Goal: Task Accomplishment & Management: Use online tool/utility

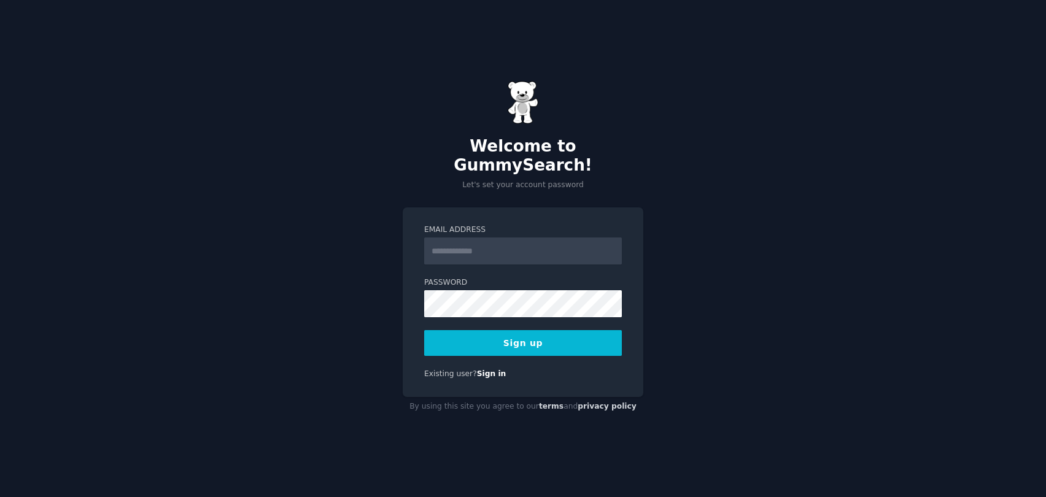
click at [484, 239] on input "Email Address" at bounding box center [523, 251] width 198 height 27
type input "**********"
click at [424, 330] on button "Sign up" at bounding box center [523, 343] width 198 height 26
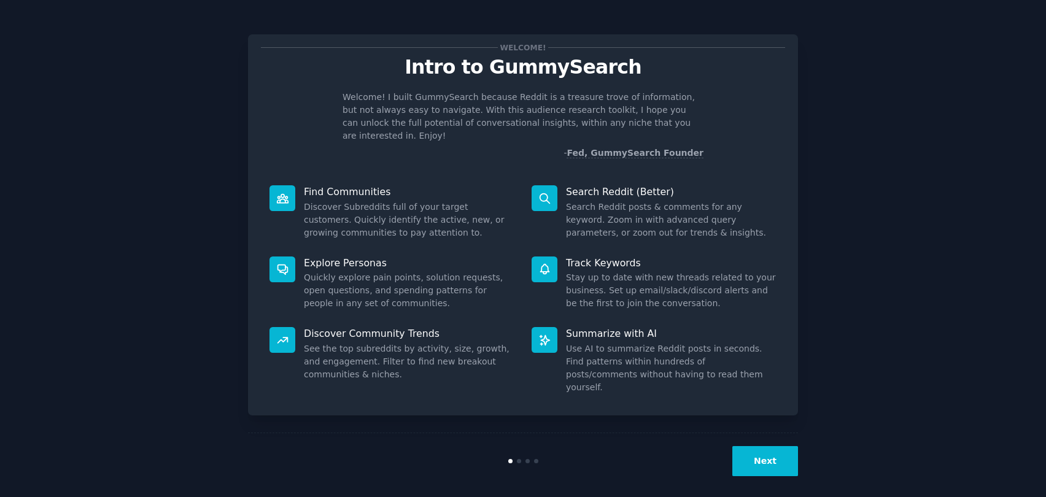
click at [771, 457] on button "Next" at bounding box center [765, 461] width 66 height 30
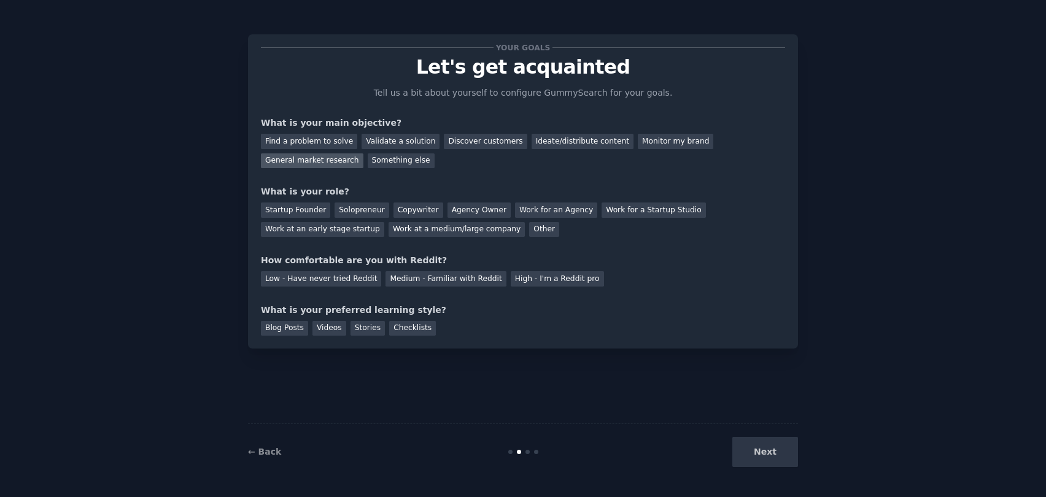
click at [334, 160] on div "General market research" at bounding box center [312, 160] width 103 height 15
click at [306, 204] on div "Startup Founder" at bounding box center [295, 210] width 69 height 15
click at [402, 281] on div "Medium - Familiar with Reddit" at bounding box center [446, 278] width 120 height 15
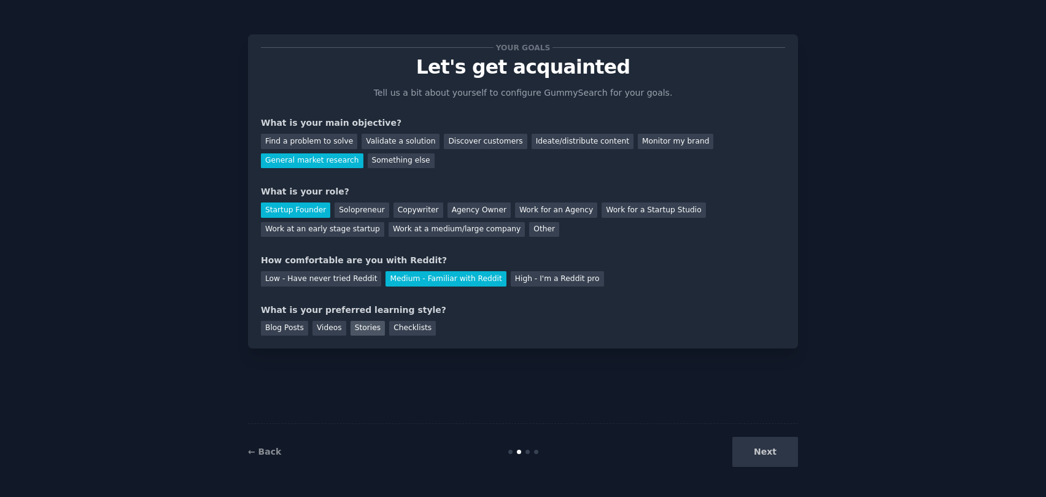
click at [363, 321] on div "Stories" at bounding box center [368, 328] width 34 height 15
click at [766, 456] on button "Next" at bounding box center [765, 452] width 66 height 30
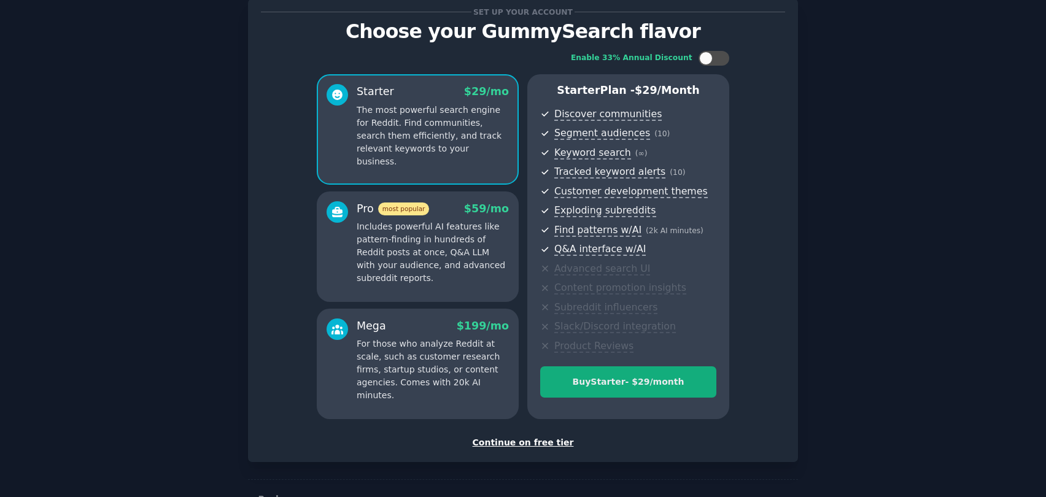
scroll to position [74, 0]
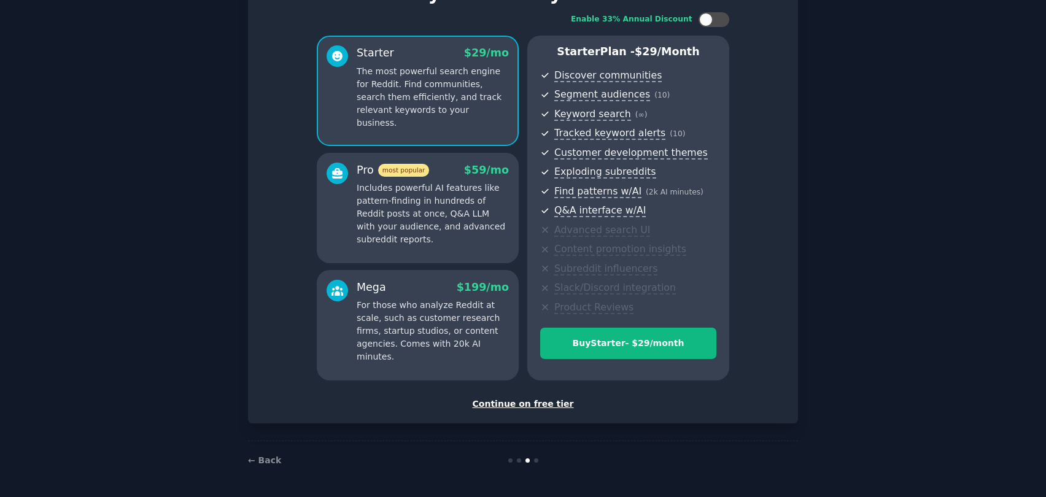
click at [535, 406] on div "Continue on free tier" at bounding box center [523, 404] width 524 height 13
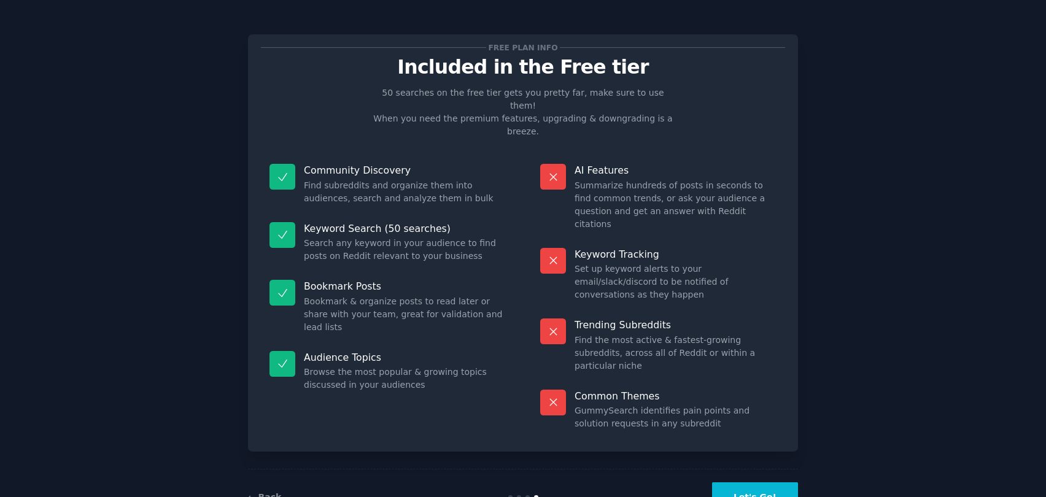
click at [744, 483] on button "Let's Go!" at bounding box center [755, 498] width 86 height 30
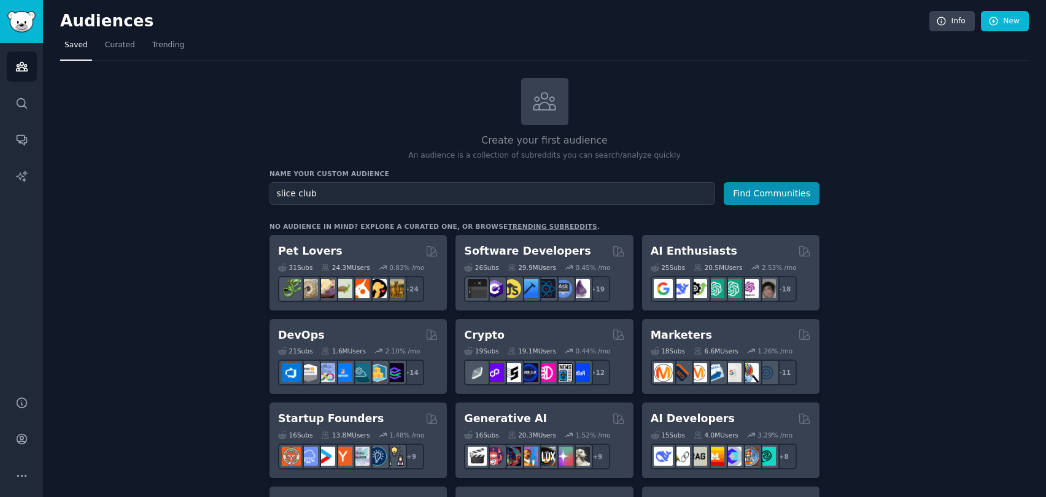
click at [750, 195] on button "Find Communities" at bounding box center [772, 193] width 96 height 23
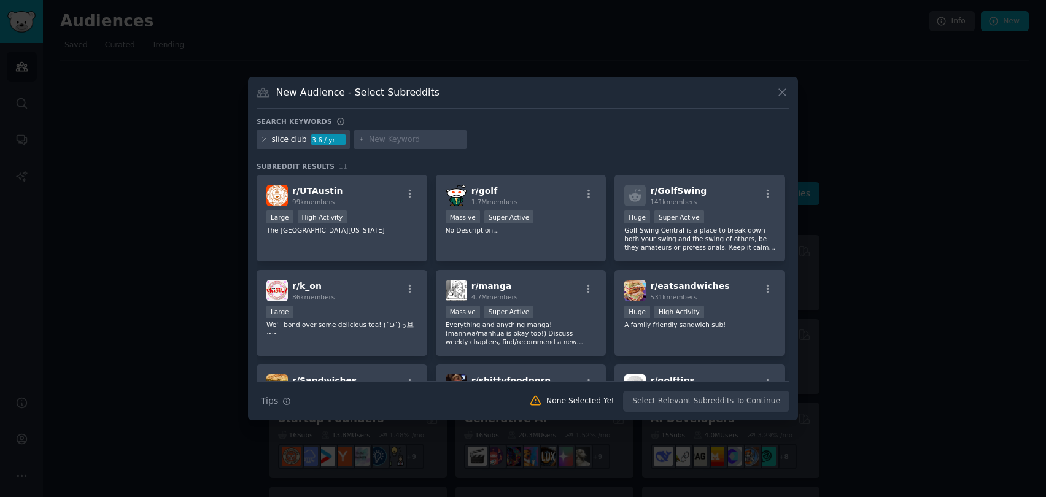
click at [395, 144] on input "text" at bounding box center [415, 139] width 93 height 11
click at [265, 139] on icon at bounding box center [264, 139] width 7 height 7
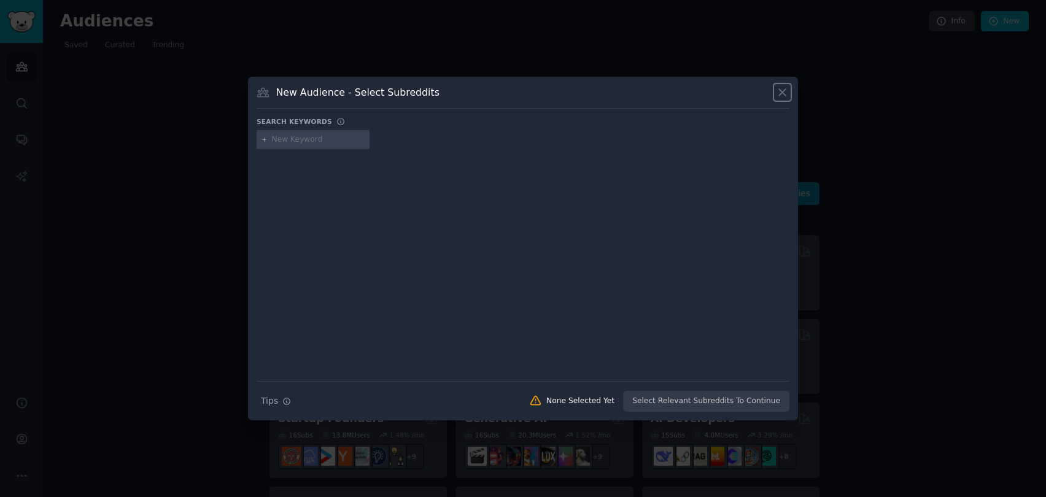
click at [782, 91] on icon at bounding box center [782, 92] width 7 height 7
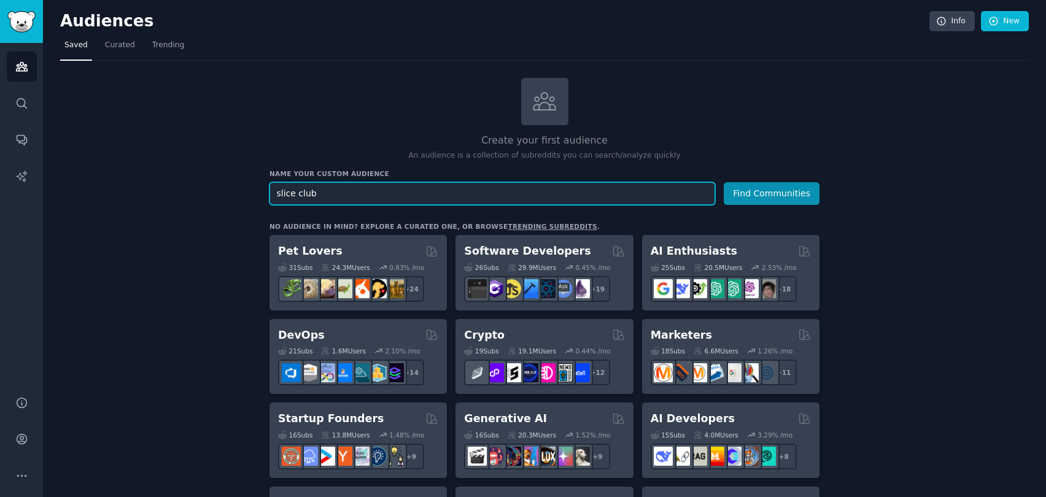
click at [582, 198] on input "slice club" at bounding box center [493, 193] width 446 height 23
drag, startPoint x: 576, startPoint y: 193, endPoint x: 508, endPoint y: 185, distance: 69.2
click at [508, 187] on input "slice club" at bounding box center [493, 193] width 446 height 23
click at [509, 184] on input "slice club" at bounding box center [493, 193] width 446 height 23
click at [508, 184] on input "slice club" at bounding box center [493, 193] width 446 height 23
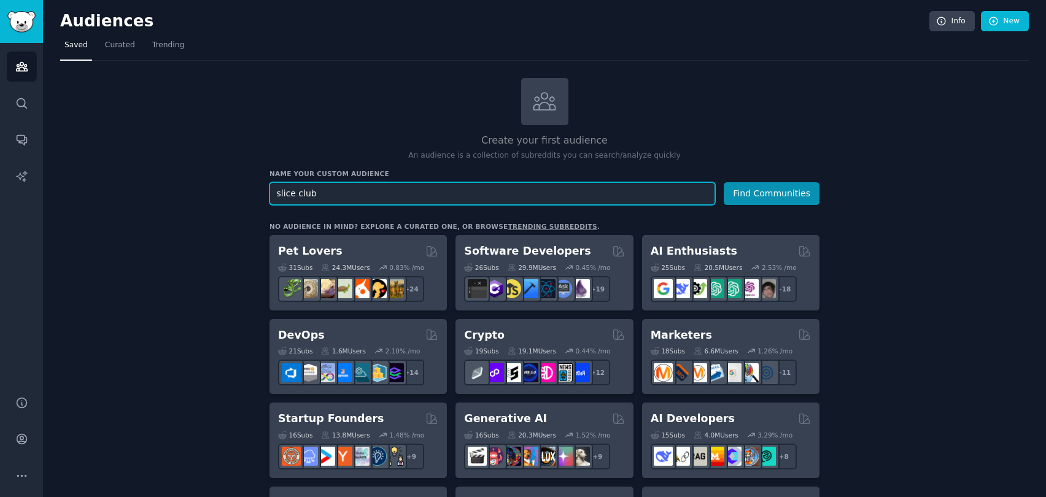
click at [508, 187] on input "slice club" at bounding box center [493, 193] width 446 height 23
drag, startPoint x: 508, startPoint y: 187, endPoint x: 290, endPoint y: 182, distance: 217.4
click at [290, 182] on input "slice club" at bounding box center [493, 193] width 446 height 23
type input "r"
type input "[GEOGRAPHIC_DATA]"
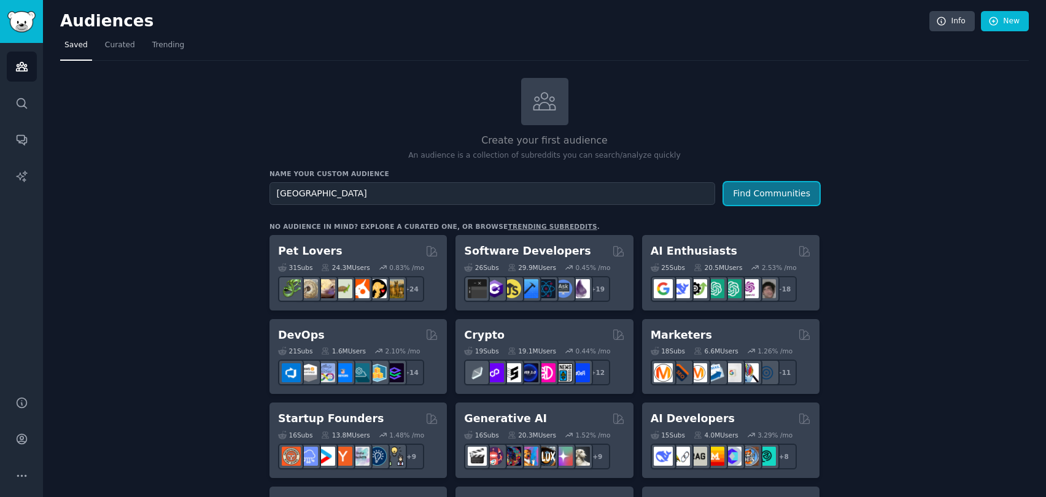
click at [750, 198] on button "Find Communities" at bounding box center [772, 193] width 96 height 23
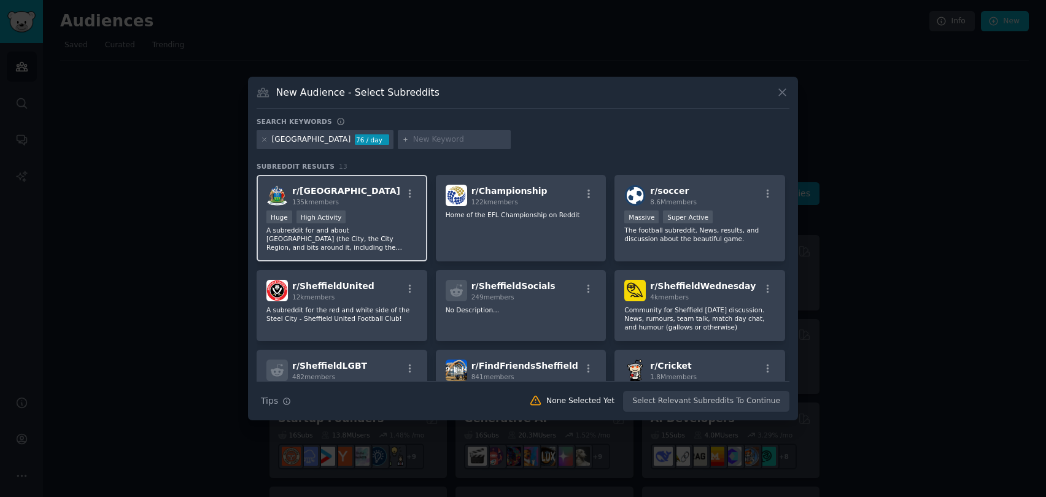
click at [405, 203] on div "r/ sheffield 135k members" at bounding box center [341, 195] width 151 height 21
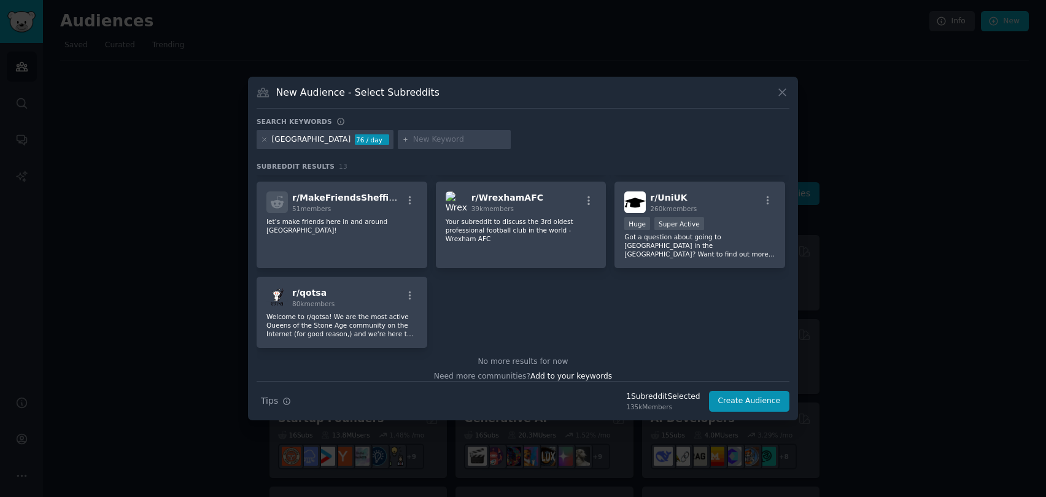
scroll to position [264, 0]
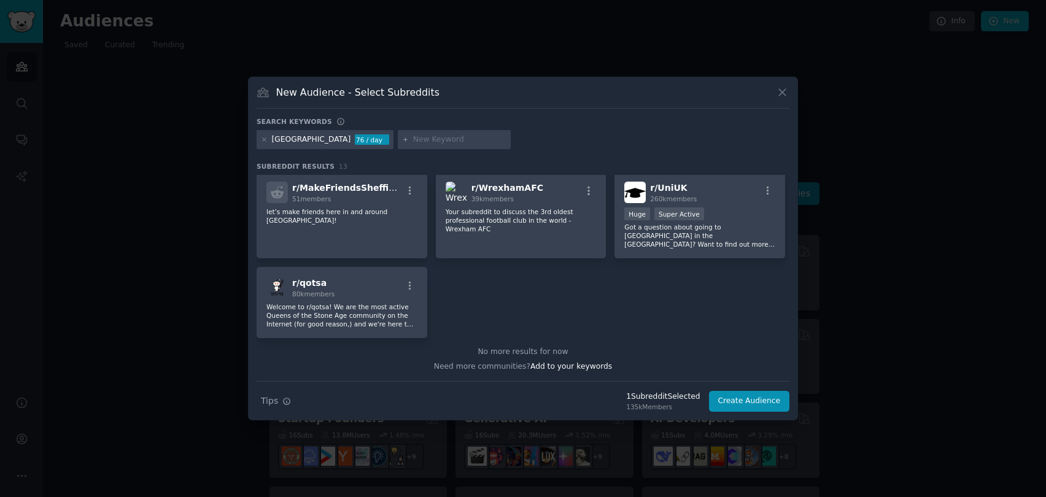
click at [398, 134] on div at bounding box center [454, 140] width 113 height 20
click at [413, 138] on input "text" at bounding box center [459, 139] width 93 height 11
type input "restaurants"
click at [672, 327] on div "r/ sheffield 135k members Huge High Activity A subreddit for and about [GEOGRAP…" at bounding box center [523, 124] width 533 height 427
click at [743, 406] on button "Create Audience" at bounding box center [749, 401] width 81 height 21
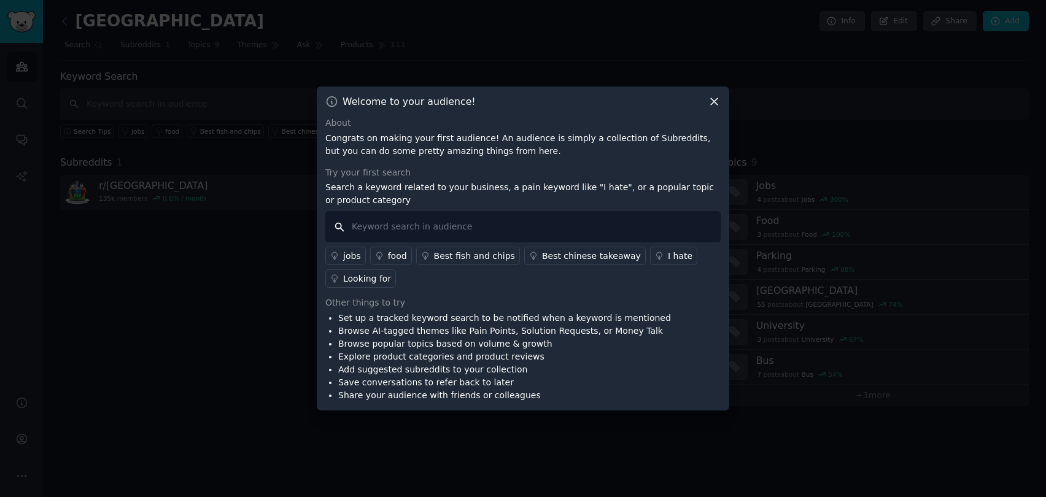
click at [623, 222] on input "text" at bounding box center [522, 226] width 395 height 31
click at [621, 224] on input "text" at bounding box center [522, 226] width 395 height 31
click at [394, 254] on div "food" at bounding box center [397, 256] width 19 height 13
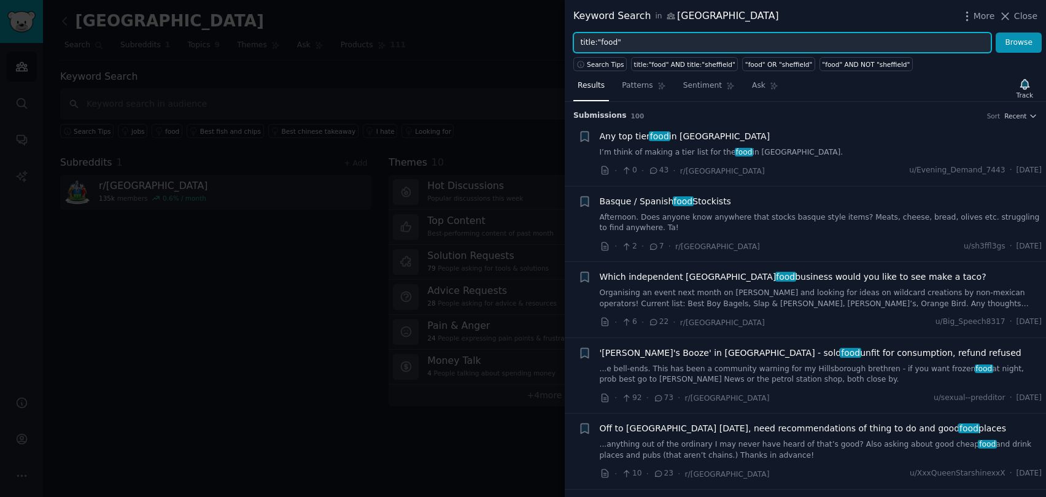
click at [770, 41] on input "title:"food"" at bounding box center [782, 43] width 418 height 21
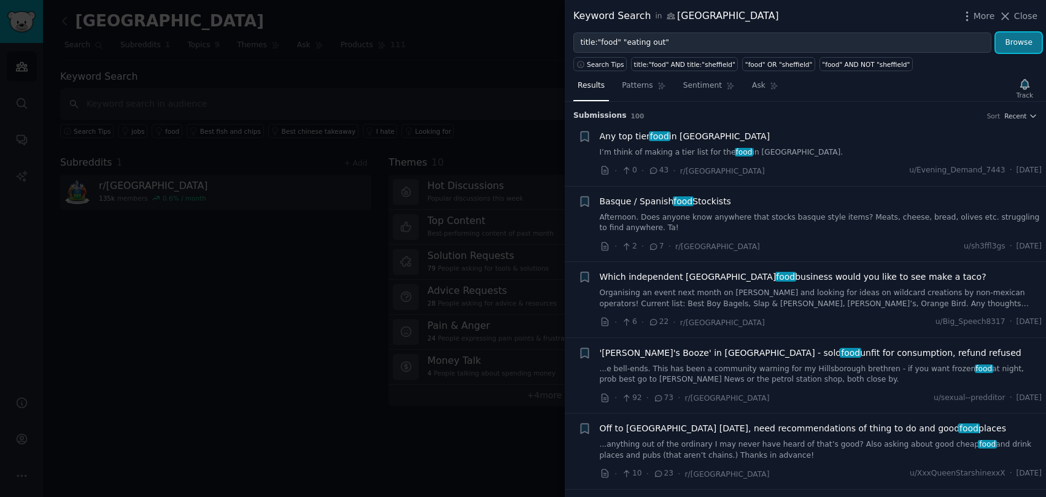
click at [1025, 41] on button "Browse" at bounding box center [1019, 43] width 46 height 21
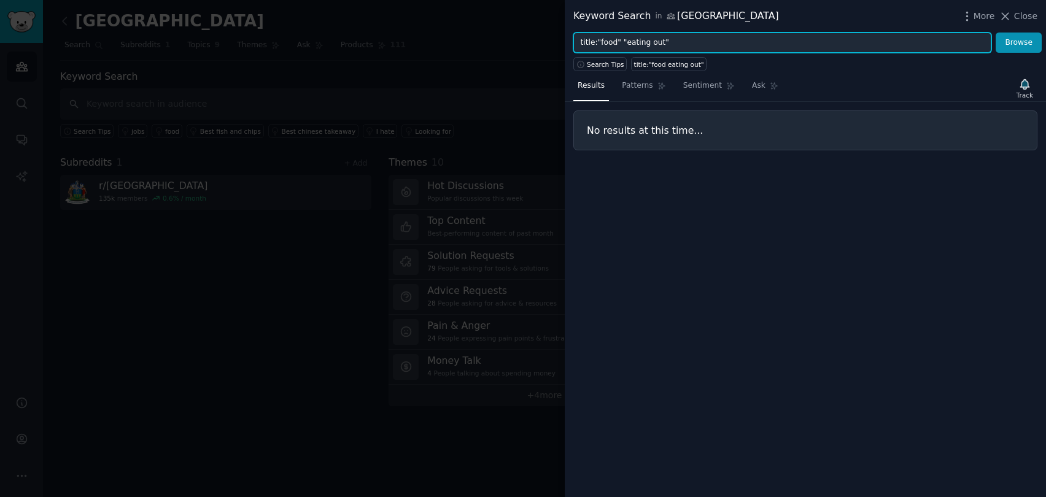
click at [667, 45] on input "title:"food" "eating out"" at bounding box center [782, 43] width 418 height 21
drag, startPoint x: 623, startPoint y: 42, endPoint x: 807, endPoint y: 61, distance: 184.6
click at [807, 61] on div "Keyword Search in [GEOGRAPHIC_DATA] More Close title:"food" "eating out" Browse…" at bounding box center [805, 248] width 481 height 497
type input "title:"food" restaurants"
click at [996, 33] on button "Browse" at bounding box center [1019, 43] width 46 height 21
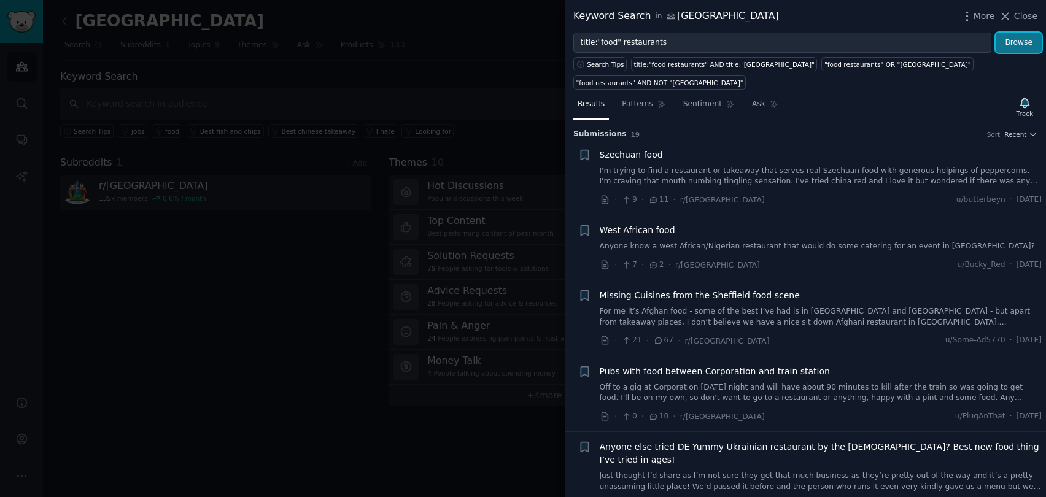
click at [1017, 38] on button "Browse" at bounding box center [1019, 43] width 46 height 21
click at [695, 99] on span "Sentiment" at bounding box center [702, 104] width 39 height 11
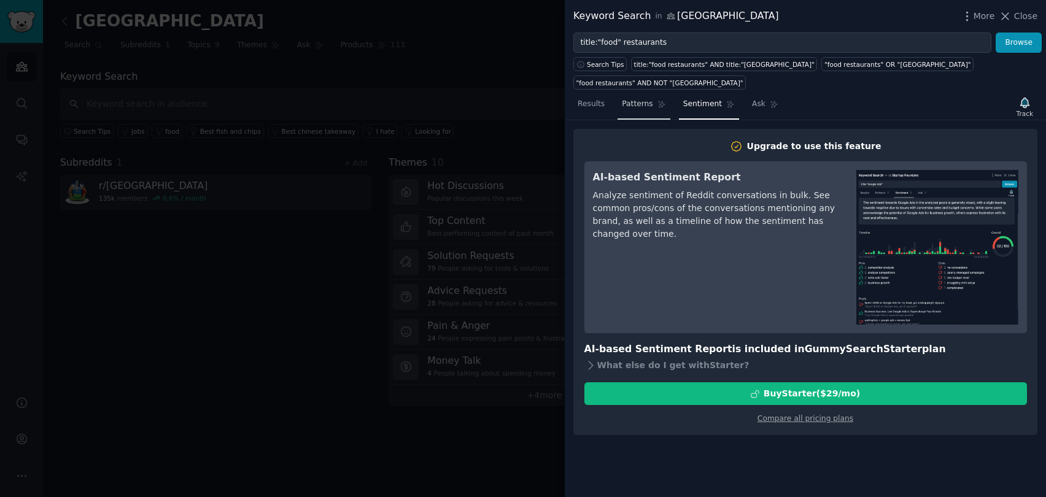
click at [651, 99] on span "Patterns" at bounding box center [637, 104] width 31 height 11
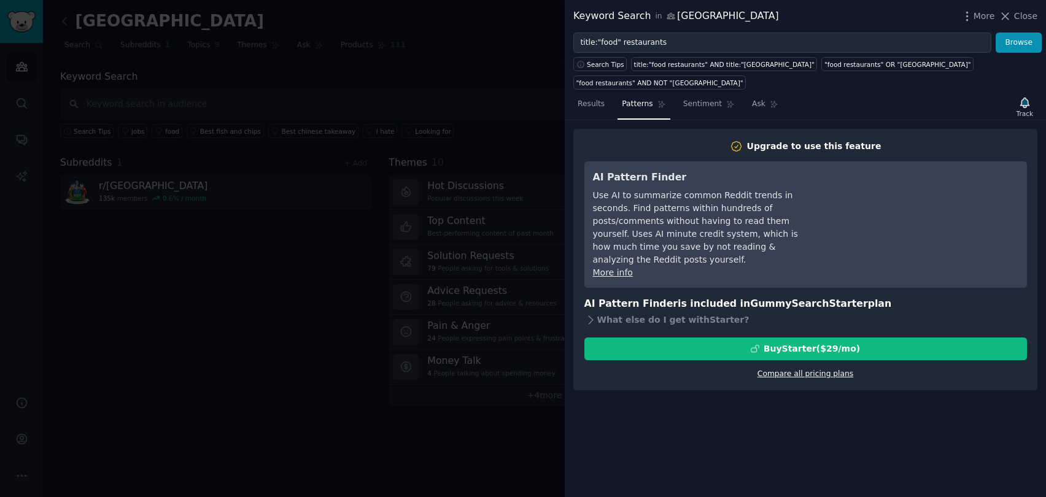
click at [804, 370] on link "Compare all pricing plans" at bounding box center [806, 374] width 96 height 9
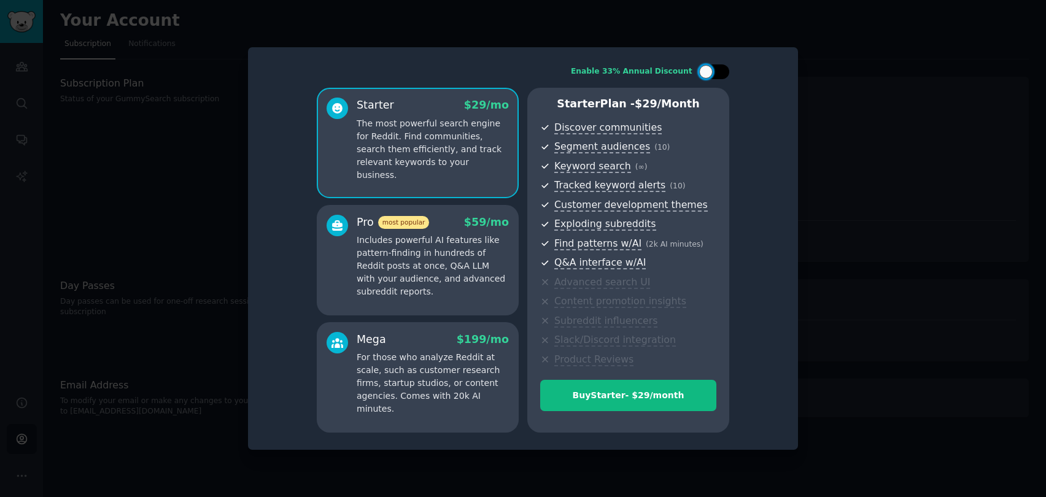
click at [703, 73] on div at bounding box center [706, 72] width 14 height 14
click at [723, 72] on div at bounding box center [722, 72] width 14 height 14
checkbox input "false"
click at [909, 107] on div at bounding box center [523, 248] width 1046 height 497
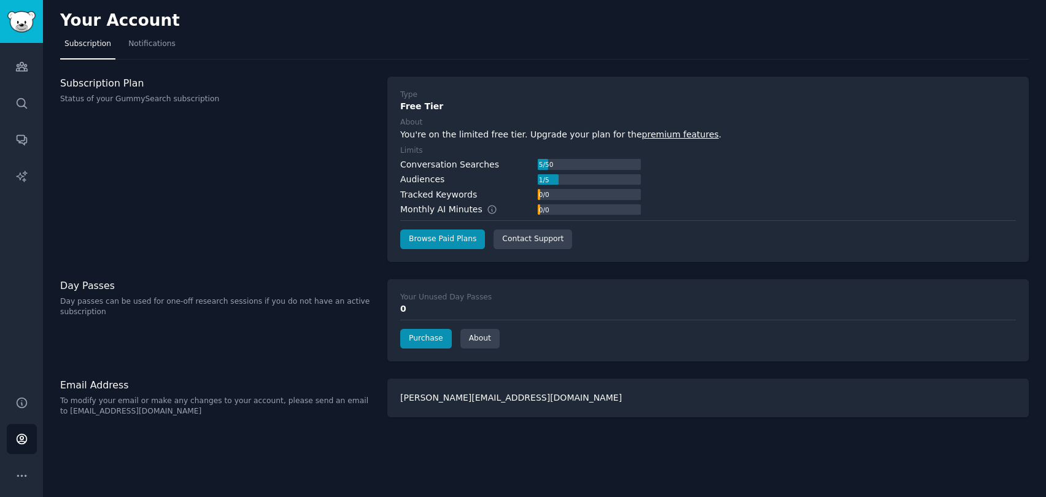
click at [320, 74] on div "Your Account Subscription Notifications Subscription Plan Status of your GummyS…" at bounding box center [544, 248] width 1003 height 497
